Goal: Transaction & Acquisition: Obtain resource

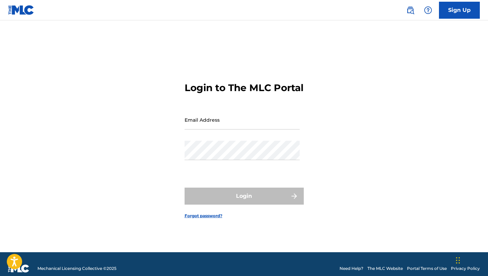
click at [233, 130] on input "Email Address" at bounding box center [241, 119] width 115 height 19
type input "[EMAIL_ADDRESS][DOMAIN_NAME]"
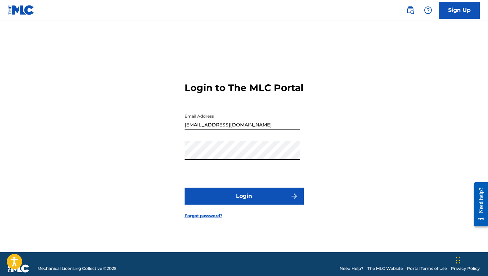
click at [184, 188] on button "Login" at bounding box center [243, 196] width 119 height 17
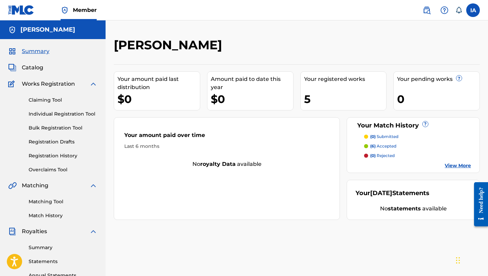
click at [134, 98] on div "$0" at bounding box center [158, 99] width 82 height 15
click at [211, 92] on div "$0" at bounding box center [252, 99] width 82 height 15
click at [231, 92] on div "$0" at bounding box center [252, 99] width 82 height 15
click at [48, 102] on link "Claiming Tool" at bounding box center [63, 100] width 69 height 7
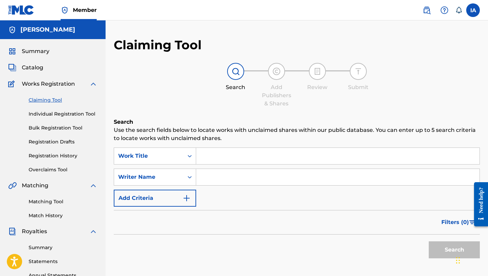
click at [36, 251] on link "Summary" at bounding box center [63, 247] width 69 height 7
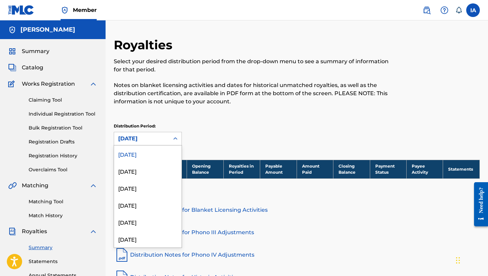
click at [158, 136] on div "[DATE]" at bounding box center [141, 139] width 47 height 8
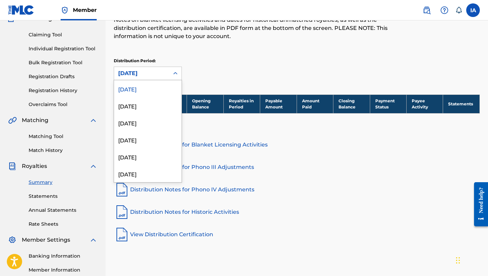
scroll to position [68, 0]
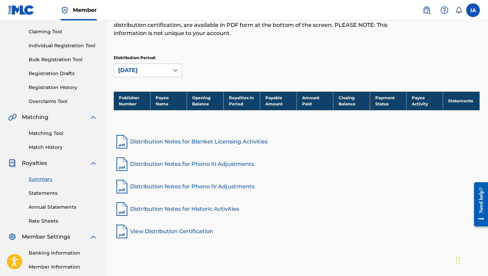
click at [225, 70] on div "Distribution Period: [DATE]" at bounding box center [297, 66] width 366 height 22
click at [200, 143] on link "Distribution Notes for Blanket Licensing Activities" at bounding box center [297, 142] width 366 height 16
click at [203, 166] on link "Distribution Notes for Phono III Adjustments" at bounding box center [297, 164] width 366 height 16
click at [218, 187] on link "Distribution Notes for Phono IV Adjustments" at bounding box center [297, 187] width 366 height 16
click at [184, 209] on link "Distribution Notes for Historic Activities" at bounding box center [297, 209] width 366 height 16
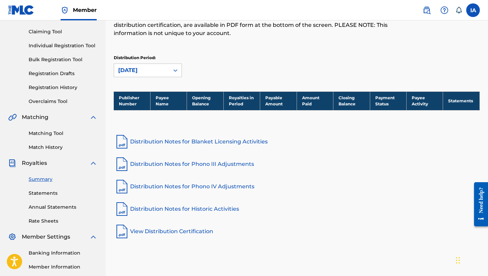
click at [188, 234] on link "View Distribution Certification" at bounding box center [297, 232] width 366 height 16
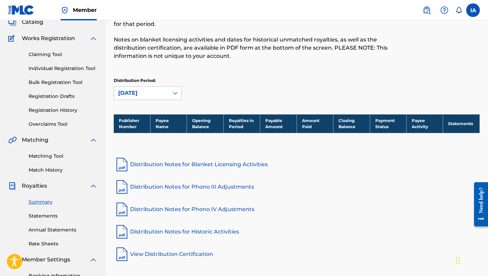
scroll to position [17, 0]
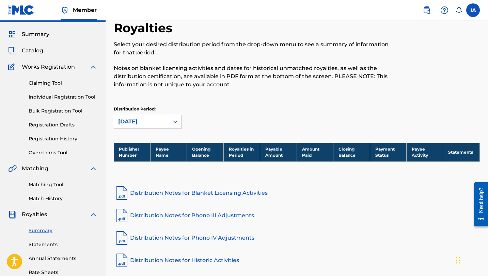
click at [161, 121] on div "[DATE]" at bounding box center [141, 122] width 47 height 8
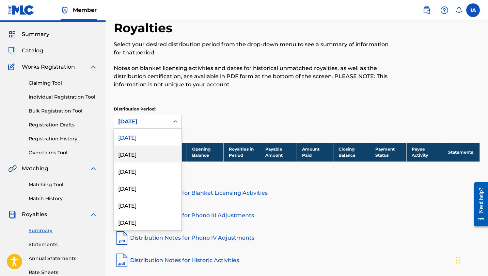
click at [158, 158] on div "[DATE]" at bounding box center [147, 154] width 67 height 17
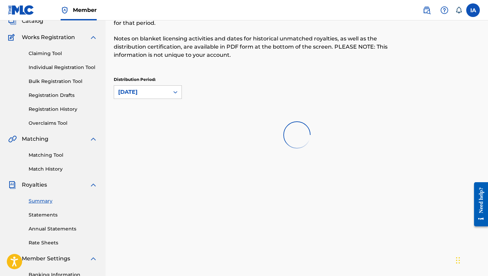
scroll to position [47, 0]
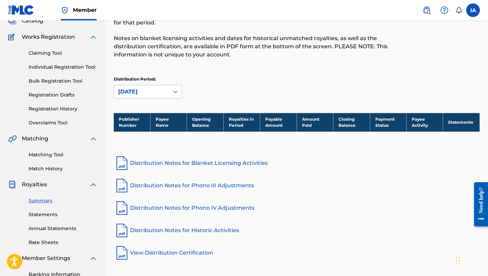
click at [162, 162] on link "Distribution Notes for Blanket Licensing Activities" at bounding box center [297, 163] width 366 height 16
click at [144, 90] on div "[DATE]" at bounding box center [141, 92] width 47 height 8
click at [45, 217] on link "Statements" at bounding box center [63, 214] width 69 height 7
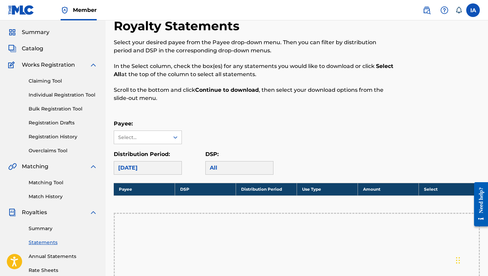
scroll to position [26, 0]
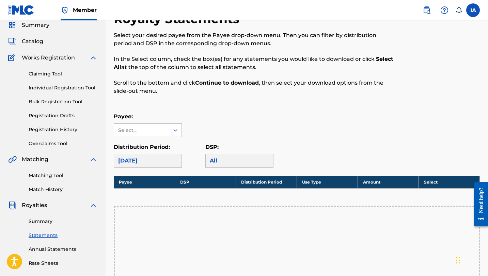
click at [147, 163] on div "[DATE]" at bounding box center [148, 161] width 68 height 14
click at [208, 159] on div "All" at bounding box center [239, 161] width 68 height 14
click at [163, 134] on div "Select..." at bounding box center [141, 130] width 55 height 13
click at [160, 148] on div "No options" at bounding box center [147, 144] width 67 height 14
click at [150, 164] on div "[DATE]" at bounding box center [148, 161] width 68 height 14
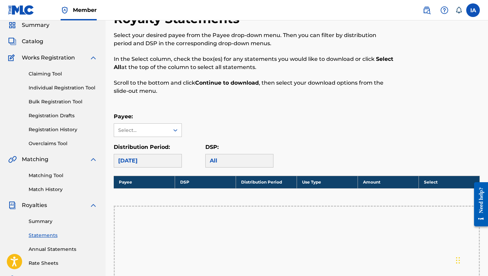
click at [155, 160] on div "[DATE]" at bounding box center [148, 161] width 68 height 14
click at [225, 160] on div "All" at bounding box center [239, 161] width 68 height 14
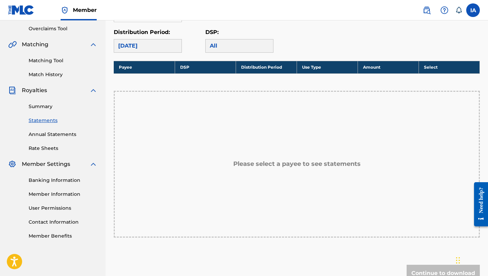
scroll to position [186, 0]
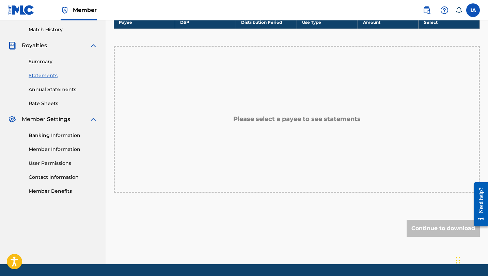
click at [52, 94] on div "Summary Statements Annual Statements Rate Sheets" at bounding box center [52, 79] width 89 height 58
click at [52, 90] on link "Annual Statements" at bounding box center [63, 89] width 69 height 7
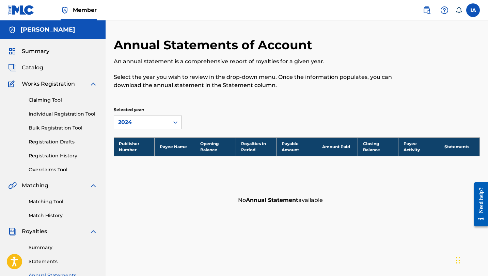
click at [135, 120] on div "2024" at bounding box center [141, 122] width 47 height 8
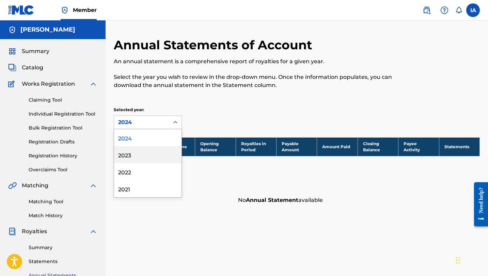
click at [119, 155] on div "2023" at bounding box center [147, 154] width 67 height 17
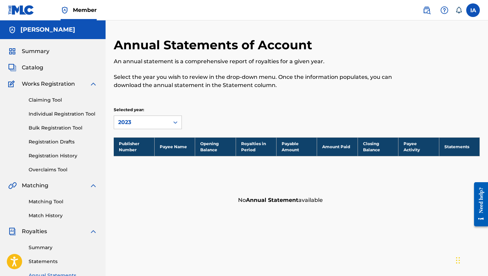
click at [147, 127] on div "2023" at bounding box center [141, 122] width 55 height 13
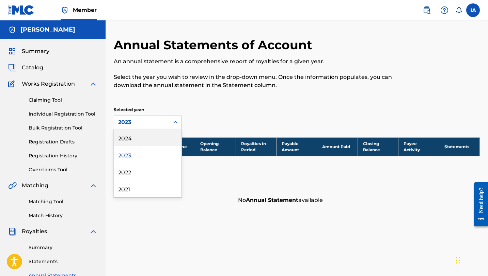
click at [135, 133] on div "2024" at bounding box center [147, 137] width 67 height 17
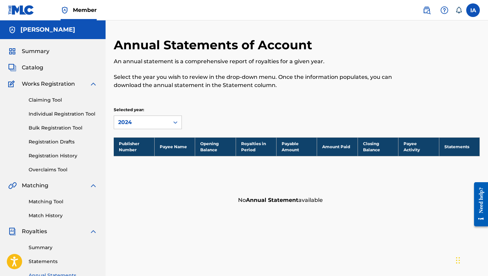
click at [51, 146] on div "Claiming Tool Individual Registration Tool Bulk Registration Tool Registration …" at bounding box center [52, 130] width 89 height 85
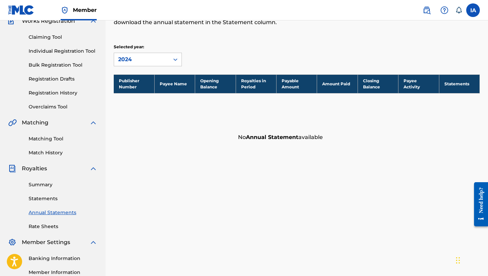
scroll to position [64, 0]
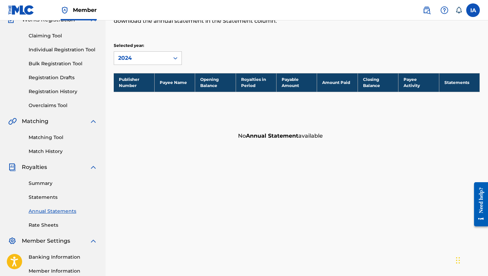
click at [48, 227] on link "Rate Sheets" at bounding box center [63, 225] width 69 height 7
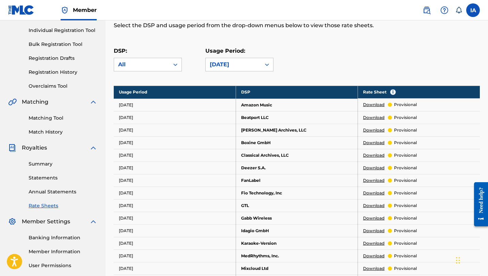
scroll to position [101, 0]
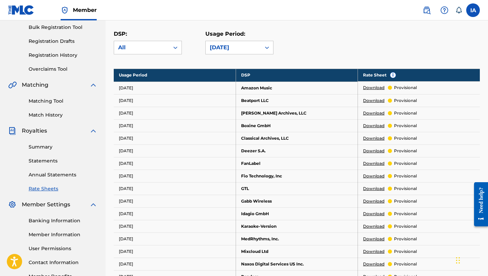
click at [369, 91] on td "Download provisional" at bounding box center [419, 88] width 122 height 13
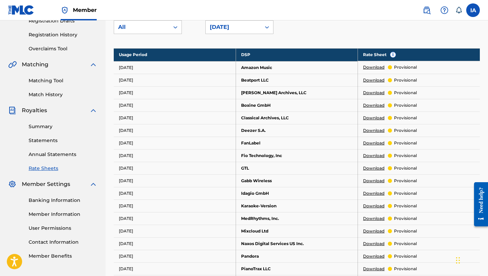
scroll to position [119, 0]
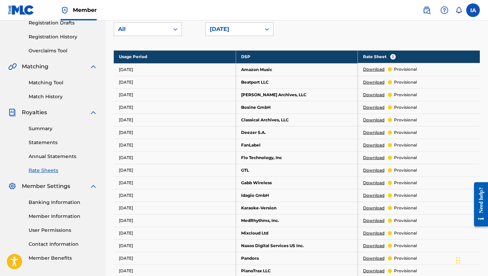
click at [371, 71] on link "Download" at bounding box center [373, 69] width 21 height 6
